Goal: Information Seeking & Learning: Learn about a topic

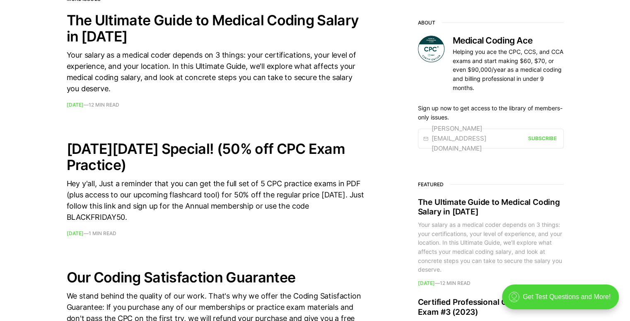
scroll to position [359, 0]
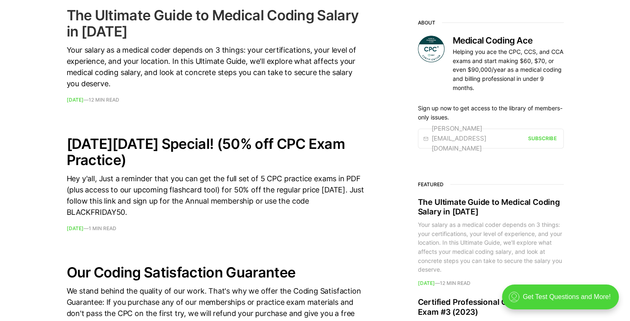
click at [91, 64] on div "Your salary as a medical coder depends on 3 things: your certifications, your l…" at bounding box center [216, 66] width 298 height 45
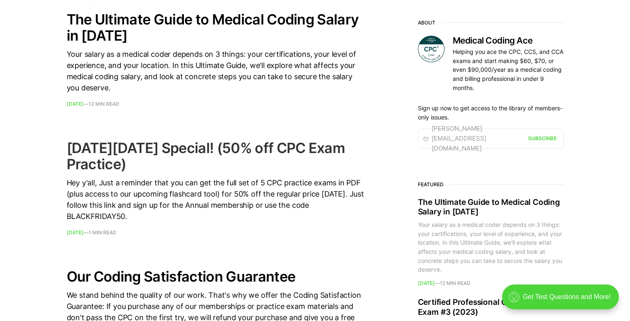
scroll to position [316, 0]
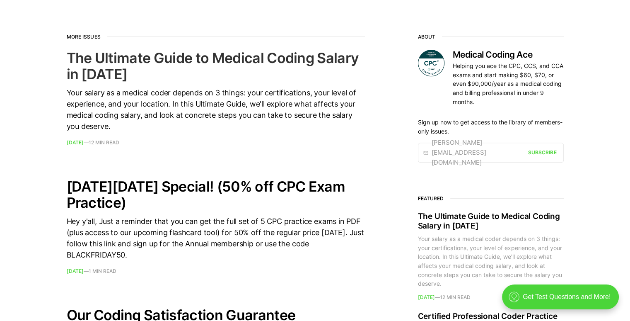
click at [241, 50] on h2 "The Ultimate Guide to Medical Coding Salary in [DATE]" at bounding box center [216, 66] width 298 height 32
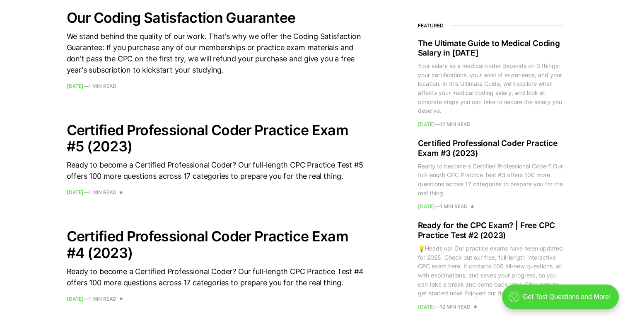
scroll to position [620, 0]
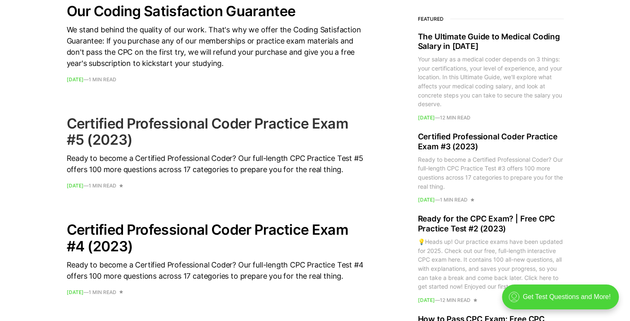
click at [93, 121] on h2 "Certified Professional Coder Practice Exam #5 (2023)" at bounding box center [216, 131] width 298 height 32
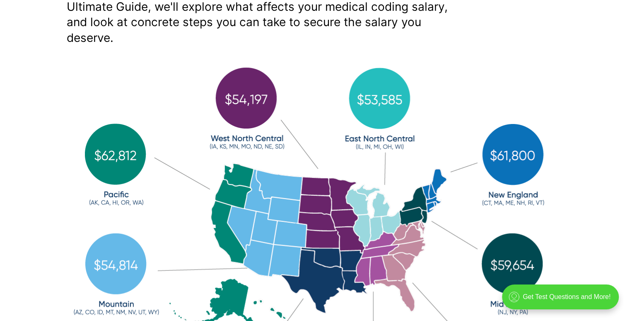
scroll to position [224, 0]
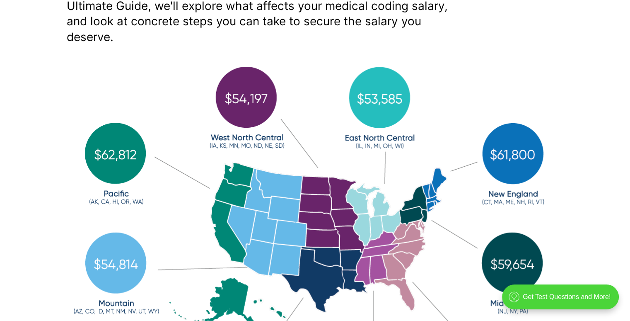
click at [401, 291] on img at bounding box center [315, 253] width 497 height 382
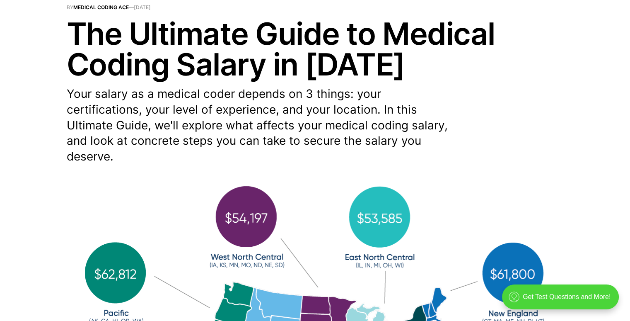
scroll to position [104, 0]
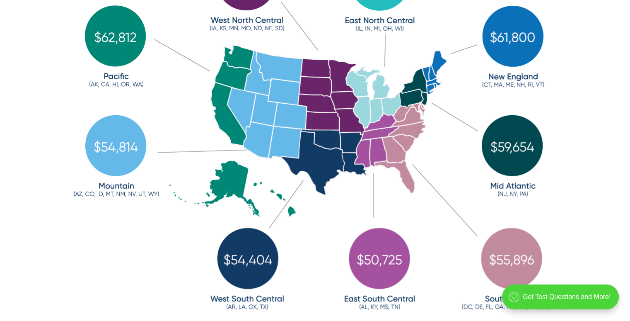
scroll to position [336, 0]
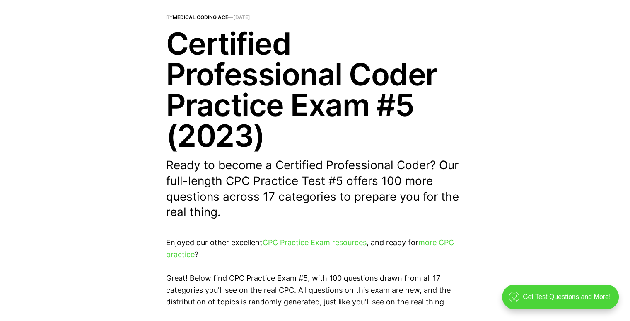
scroll to position [94, 0]
click at [351, 244] on link "CPC Practice Exam resources" at bounding box center [315, 242] width 104 height 9
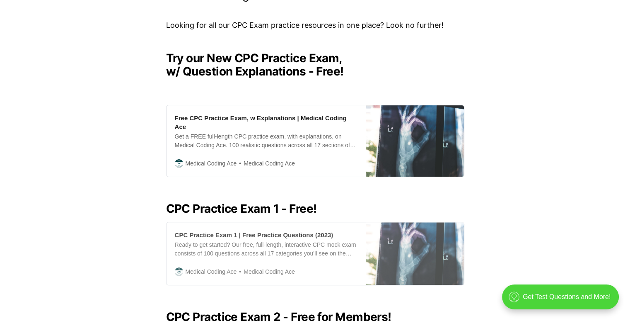
scroll to position [187, 0]
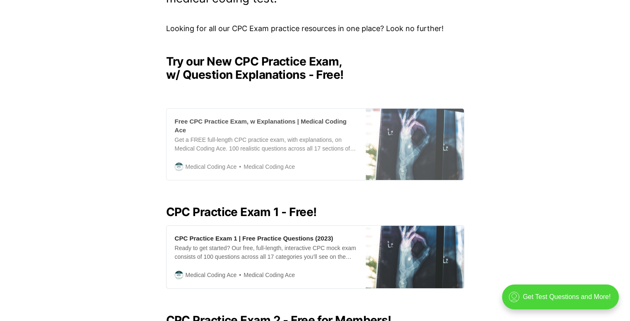
click at [275, 124] on div "Free CPC Practice Exam, w Explanations | Medical Coding Ace" at bounding box center [266, 125] width 183 height 17
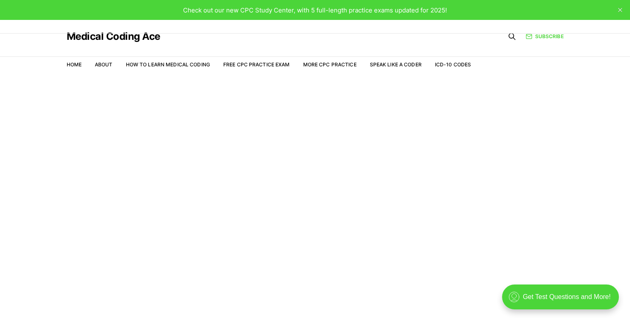
scroll to position [20, 0]
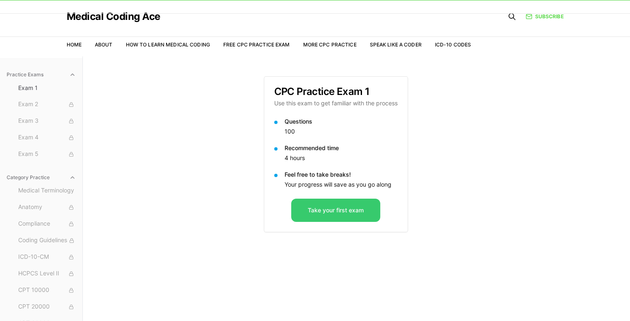
click at [329, 215] on button "Take your first exam" at bounding box center [335, 209] width 89 height 23
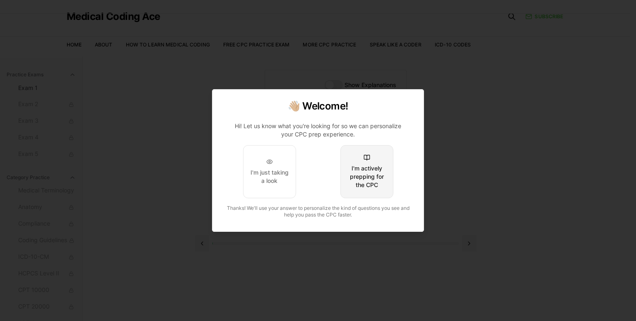
click at [373, 178] on div "I'm actively prepping for the CPC" at bounding box center [367, 176] width 39 height 25
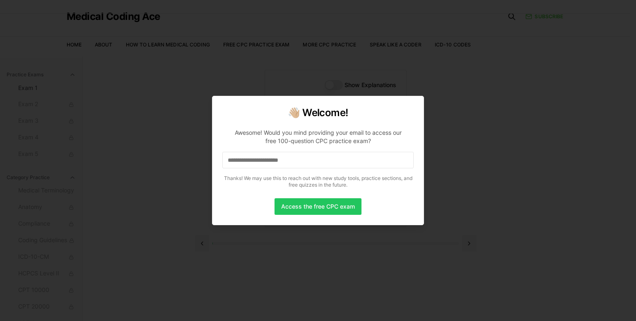
click at [361, 158] on input at bounding box center [317, 160] width 191 height 17
click at [328, 208] on button "Access the free CPC exam" at bounding box center [318, 206] width 87 height 17
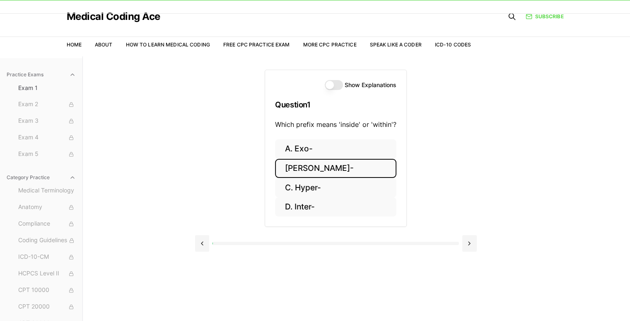
click at [308, 163] on button "B. Endo-" at bounding box center [335, 168] width 121 height 19
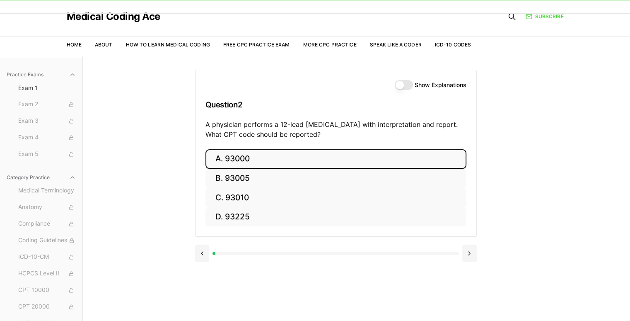
click at [241, 157] on button "A. 93000" at bounding box center [335, 158] width 261 height 19
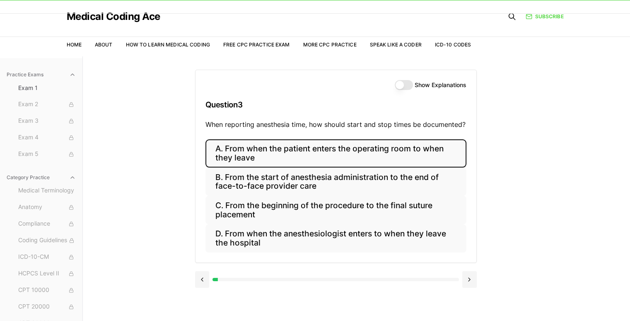
click at [236, 155] on button "A. From when the patient enters the operating room to when they leave" at bounding box center [335, 153] width 261 height 28
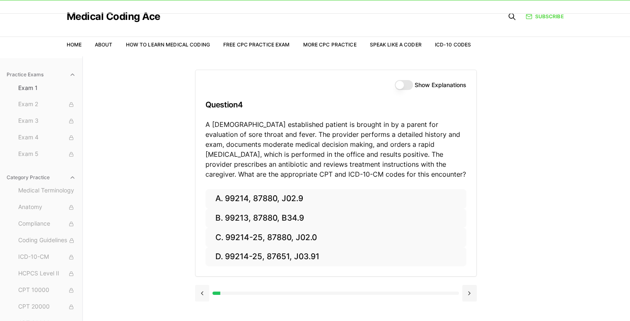
click at [201, 290] on button at bounding box center [202, 293] width 14 height 17
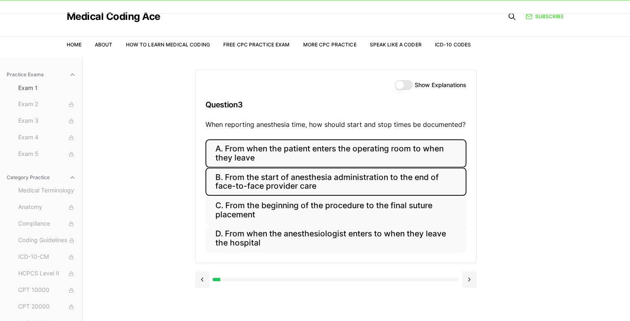
click at [285, 191] on button "B. From the start of anesthesia administration to the end of face-to-face provi…" at bounding box center [335, 181] width 261 height 28
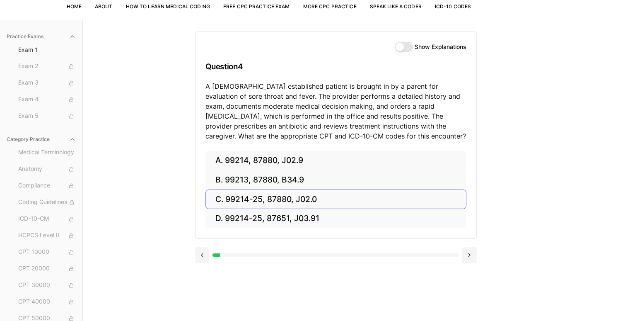
scroll to position [58, 0]
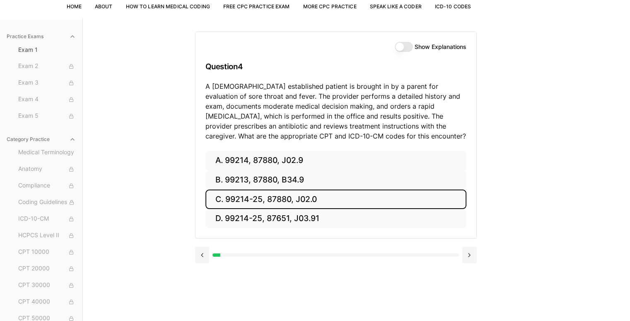
click at [282, 198] on button "C. 99214-25, 87880, J02.0" at bounding box center [335, 198] width 261 height 19
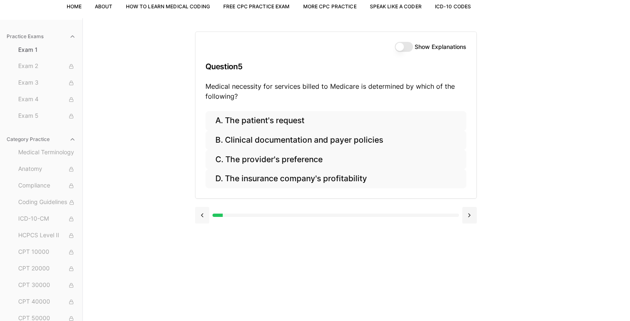
click at [206, 216] on button at bounding box center [202, 215] width 14 height 17
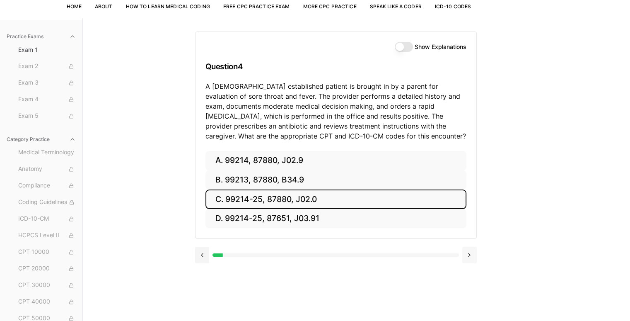
click at [471, 255] on button at bounding box center [469, 254] width 14 height 17
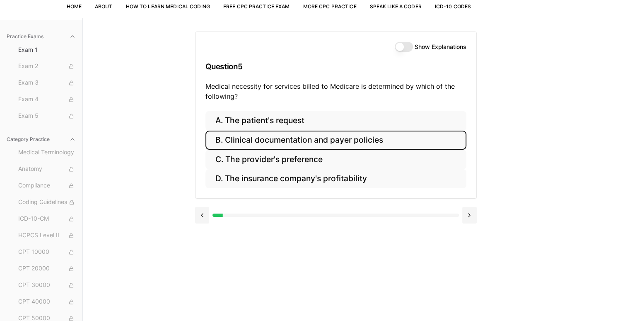
click at [280, 141] on button "B. Clinical documentation and payer policies" at bounding box center [335, 139] width 261 height 19
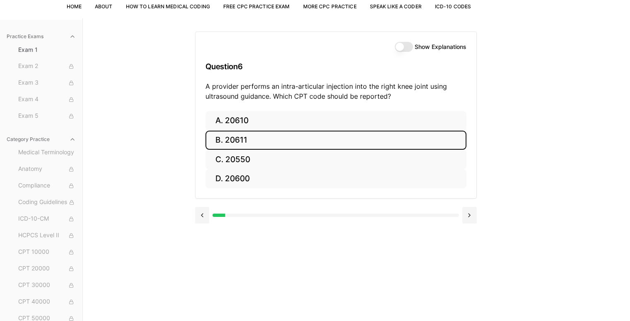
click at [260, 142] on button "B. 20611" at bounding box center [335, 139] width 261 height 19
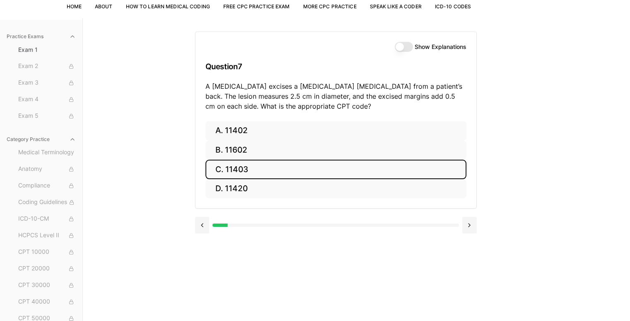
click at [245, 172] on button "C. 11403" at bounding box center [335, 168] width 261 height 19
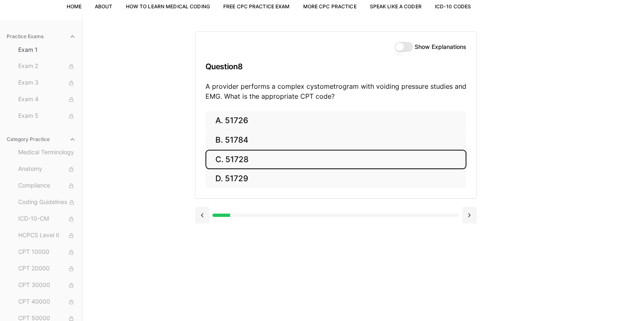
click at [222, 153] on button "C. 51728" at bounding box center [335, 159] width 261 height 19
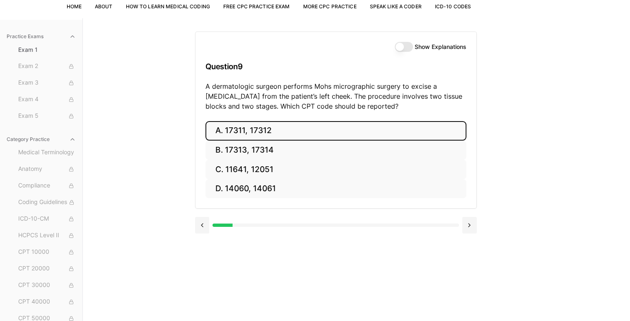
click at [237, 130] on button "A. 17311, 17312" at bounding box center [335, 130] width 261 height 19
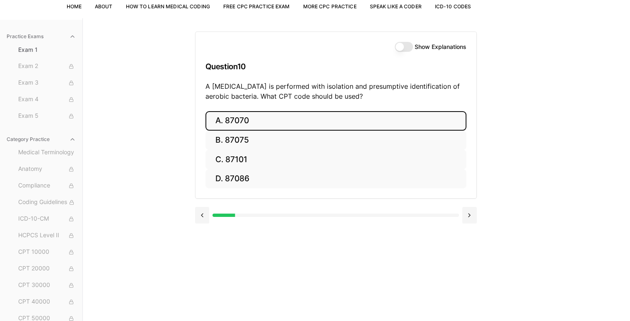
click at [268, 121] on button "A. 87070" at bounding box center [335, 120] width 261 height 19
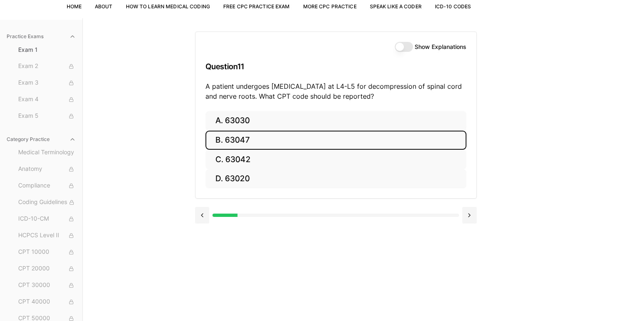
click at [262, 138] on button "B. 63047" at bounding box center [335, 139] width 261 height 19
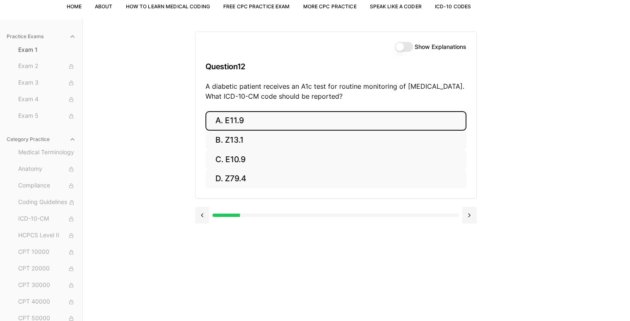
click at [249, 120] on button "A. E11.9" at bounding box center [335, 120] width 261 height 19
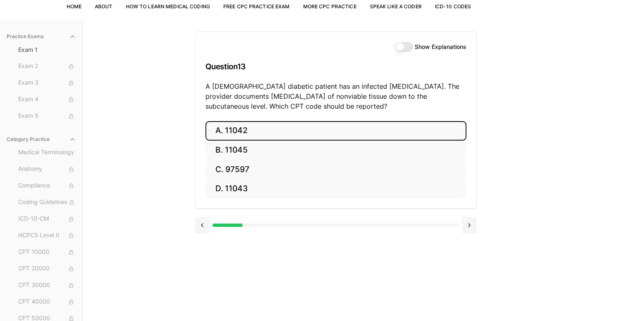
click at [245, 135] on button "A. 11042" at bounding box center [335, 130] width 261 height 19
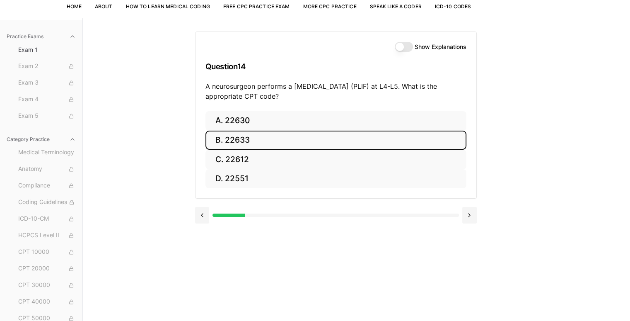
click at [242, 137] on button "B. 22633" at bounding box center [335, 139] width 261 height 19
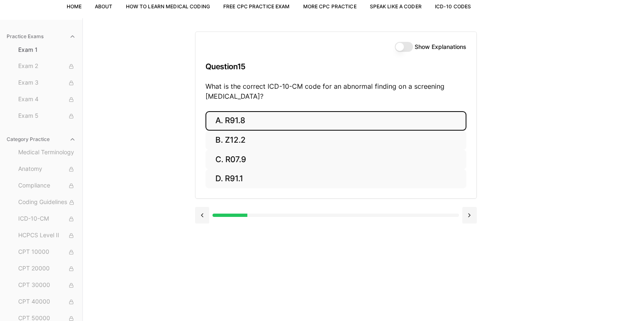
click at [222, 118] on button "A. R91.8" at bounding box center [335, 120] width 261 height 19
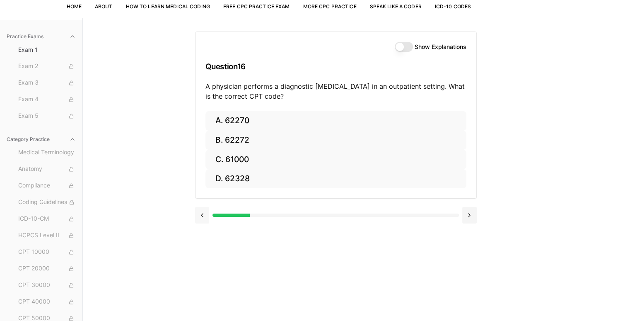
click at [202, 214] on button at bounding box center [202, 215] width 14 height 17
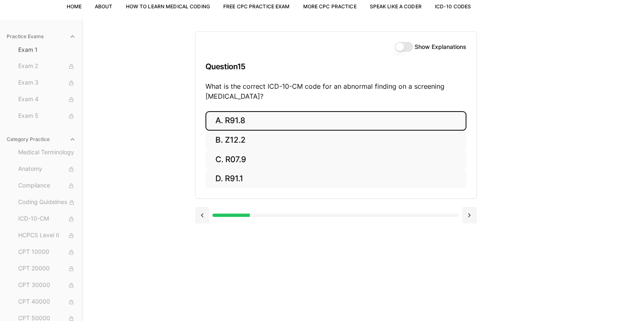
click at [401, 48] on button "Show Explanations" at bounding box center [404, 47] width 18 height 10
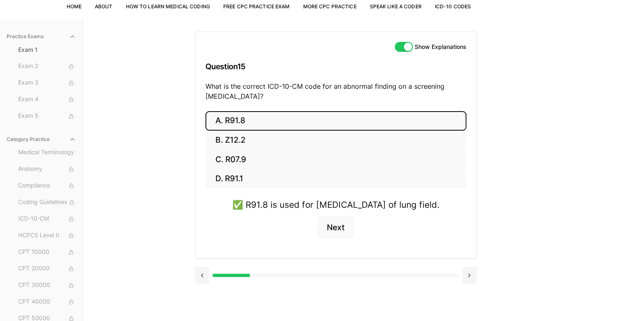
scroll to position [76, 0]
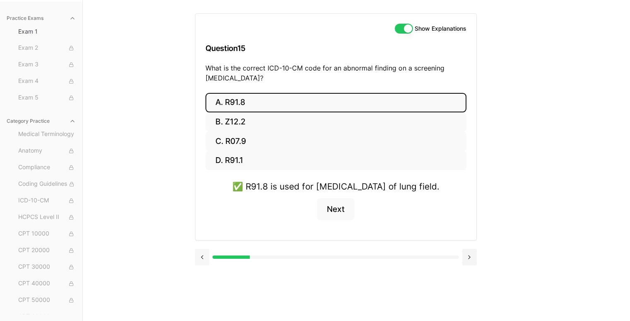
click at [198, 265] on button at bounding box center [202, 257] width 14 height 17
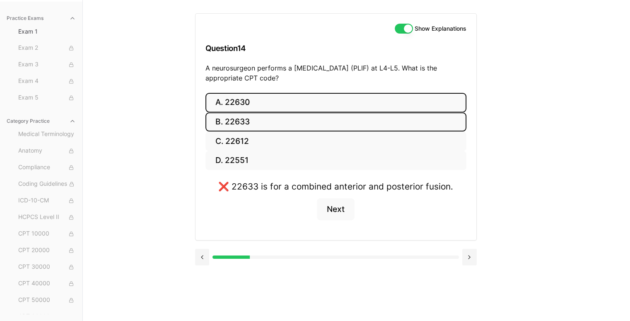
click at [270, 105] on button "A. 22630" at bounding box center [335, 102] width 261 height 19
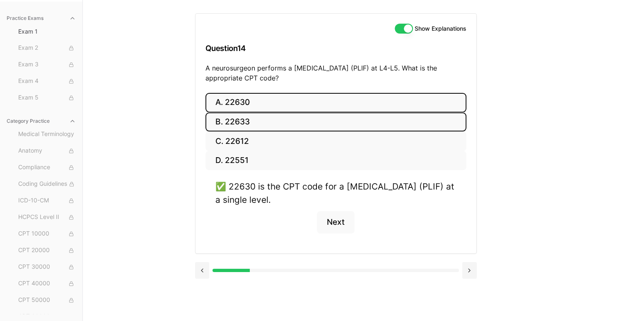
click at [292, 122] on button "B. 22633" at bounding box center [335, 121] width 261 height 19
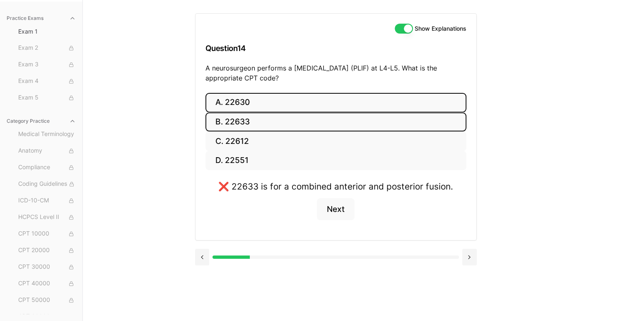
click at [296, 105] on button "A. 22630" at bounding box center [335, 102] width 261 height 19
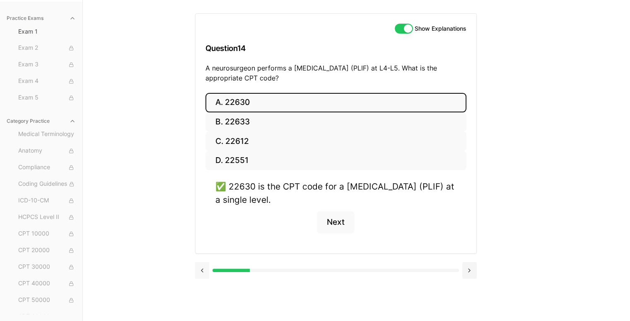
click at [203, 270] on button at bounding box center [202, 270] width 14 height 17
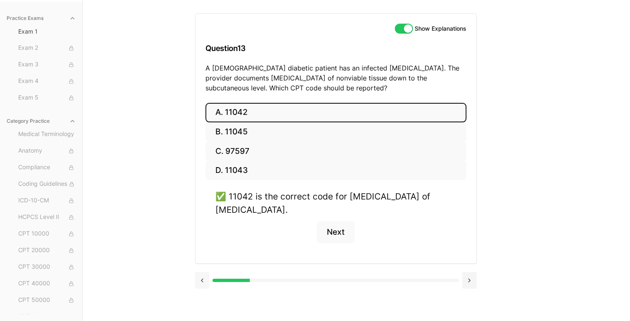
click at [203, 279] on button at bounding box center [202, 280] width 14 height 17
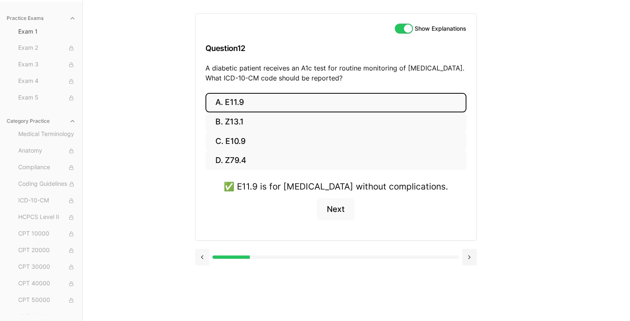
click at [201, 256] on button at bounding box center [202, 257] width 14 height 17
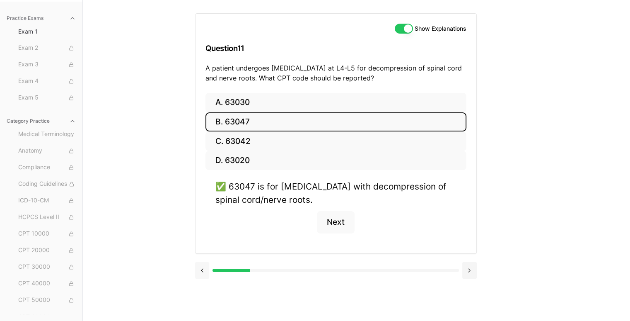
click at [201, 256] on div at bounding box center [336, 269] width 282 height 31
click at [198, 265] on button at bounding box center [202, 270] width 14 height 17
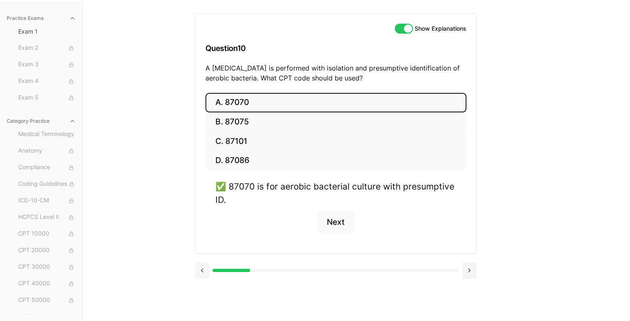
click at [198, 265] on button at bounding box center [202, 270] width 14 height 17
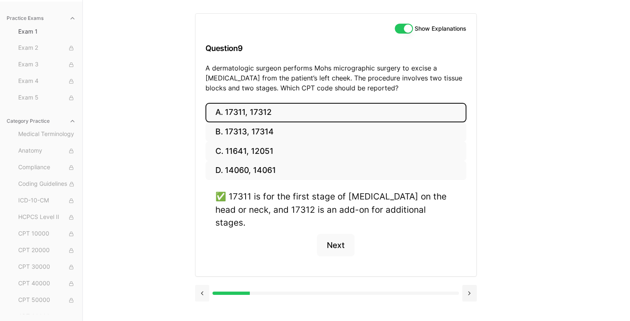
click at [198, 276] on div at bounding box center [336, 291] width 282 height 31
click at [200, 285] on button at bounding box center [202, 293] width 14 height 17
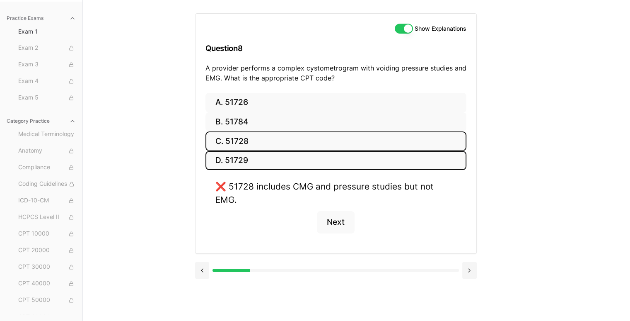
click at [228, 158] on button "D. 51729" at bounding box center [335, 160] width 261 height 19
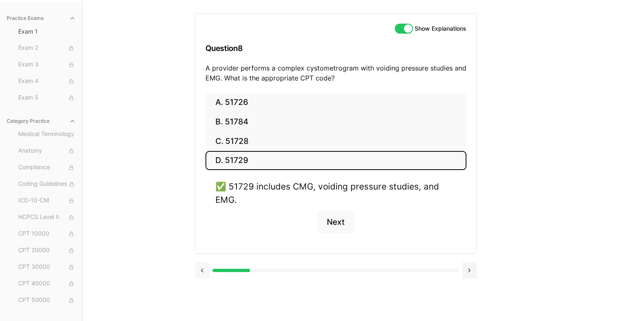
click at [202, 262] on button at bounding box center [202, 270] width 14 height 17
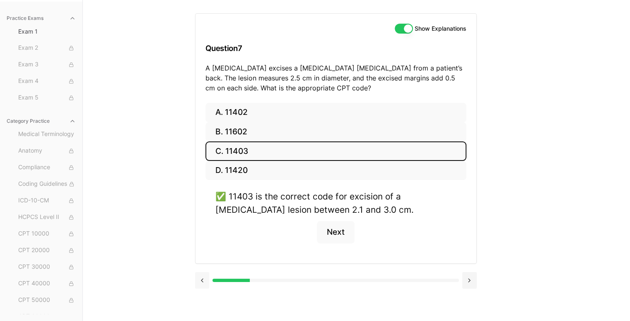
click at [202, 280] on button at bounding box center [202, 280] width 14 height 17
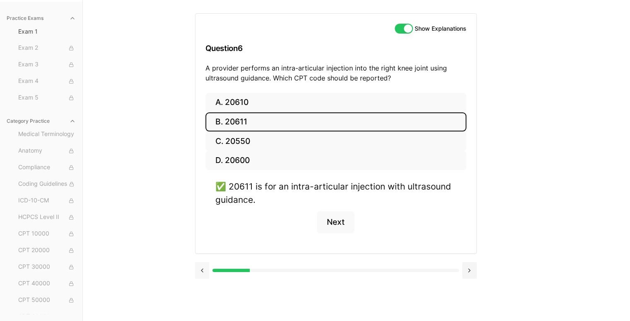
click at [203, 271] on button at bounding box center [202, 270] width 14 height 17
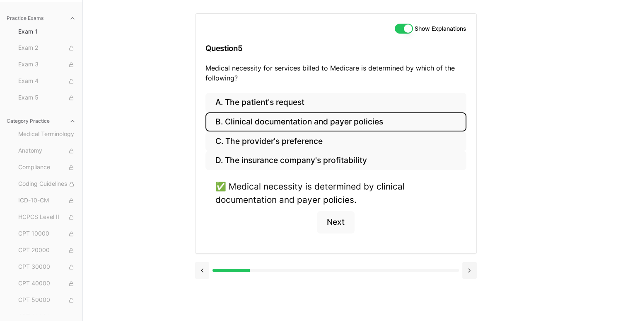
click at [203, 271] on button at bounding box center [202, 270] width 14 height 17
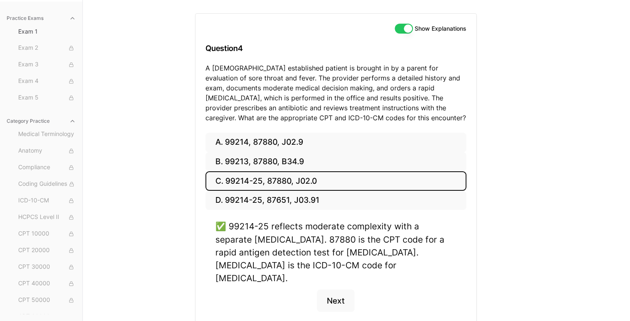
scroll to position [105, 0]
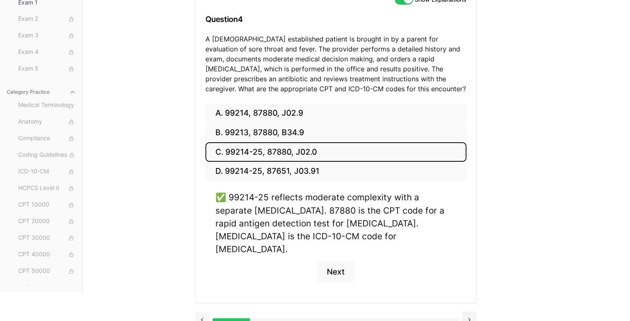
click at [203, 311] on button at bounding box center [202, 319] width 14 height 17
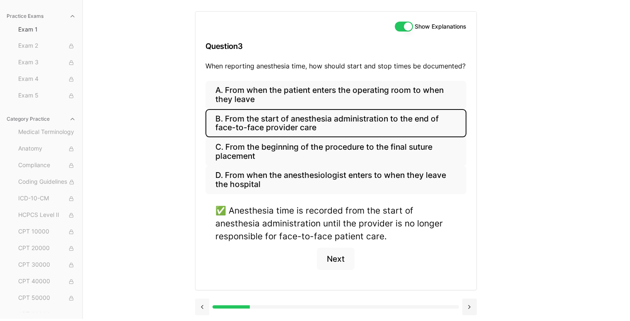
click at [203, 306] on button at bounding box center [202, 306] width 14 height 17
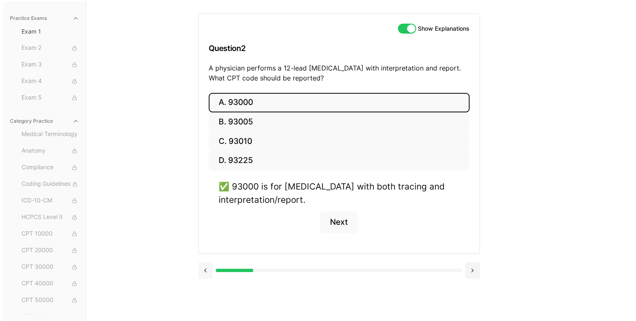
scroll to position [76, 0]
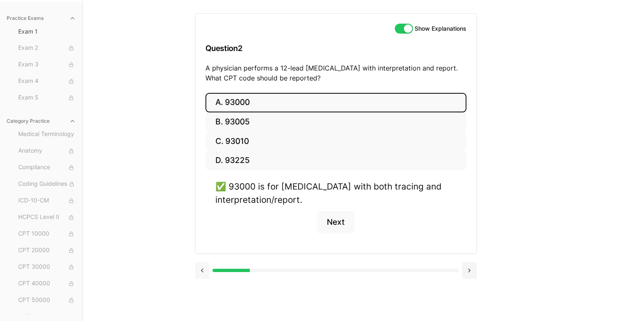
click at [205, 270] on button at bounding box center [202, 270] width 14 height 17
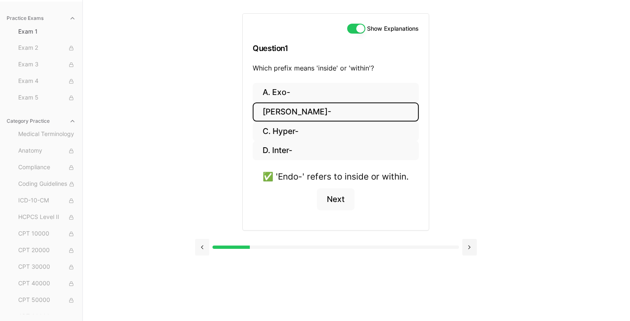
click at [201, 244] on button at bounding box center [202, 247] width 14 height 17
click at [37, 138] on span "Medical Terminology" at bounding box center [47, 134] width 58 height 9
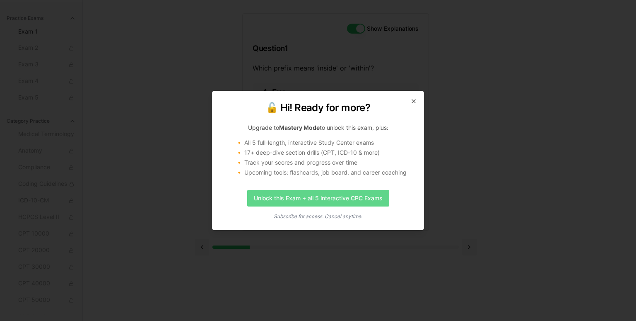
click at [291, 200] on link "Unlock this Exam + all 5 interactive CPC Exams" at bounding box center [318, 198] width 142 height 17
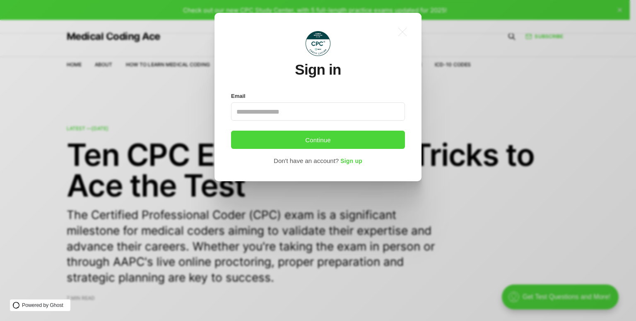
click at [347, 116] on input "Email" at bounding box center [318, 111] width 174 height 18
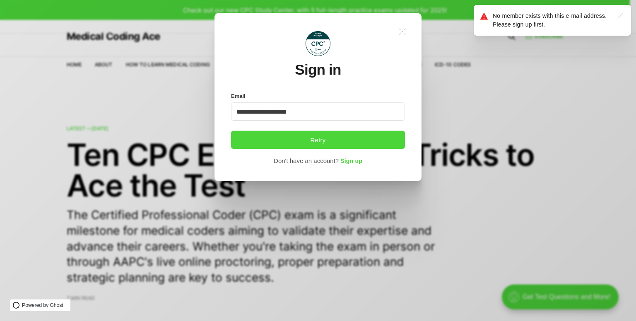
type input "**********"
click at [404, 27] on icon ".a{fill:none;stroke:currentColor;stroke-linecap:round;stroke-linejoin:round;str…" at bounding box center [403, 32] width 18 height 18
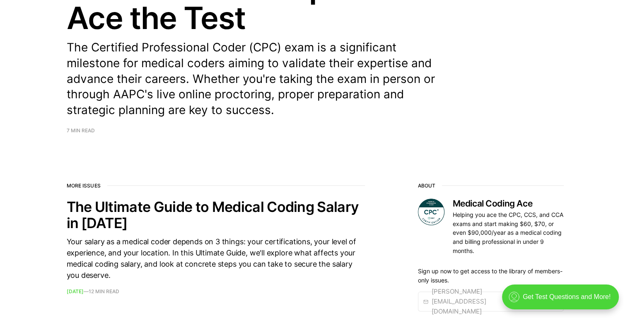
scroll to position [139, 0]
